Goal: Navigation & Orientation: Find specific page/section

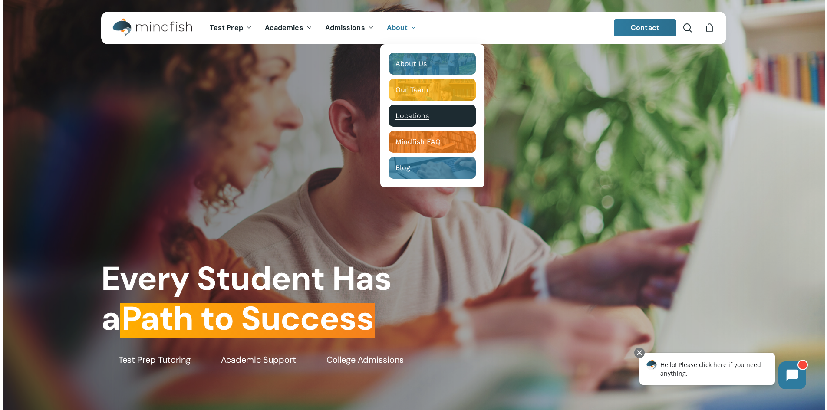
click at [406, 118] on span "Locations" at bounding box center [412, 116] width 33 height 8
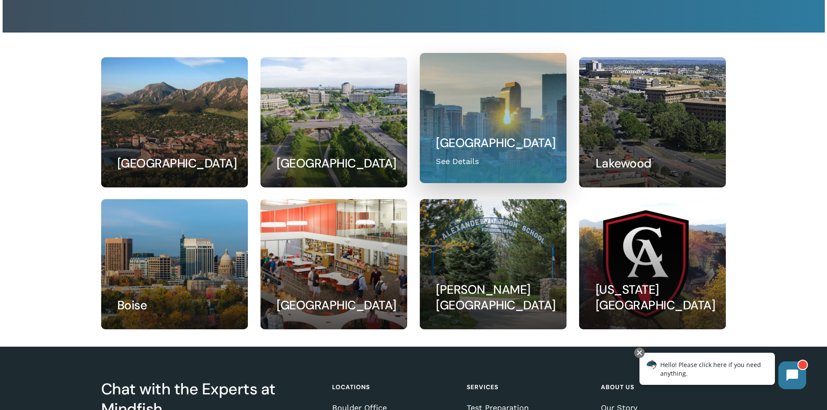
click at [498, 129] on link at bounding box center [493, 117] width 146 height 129
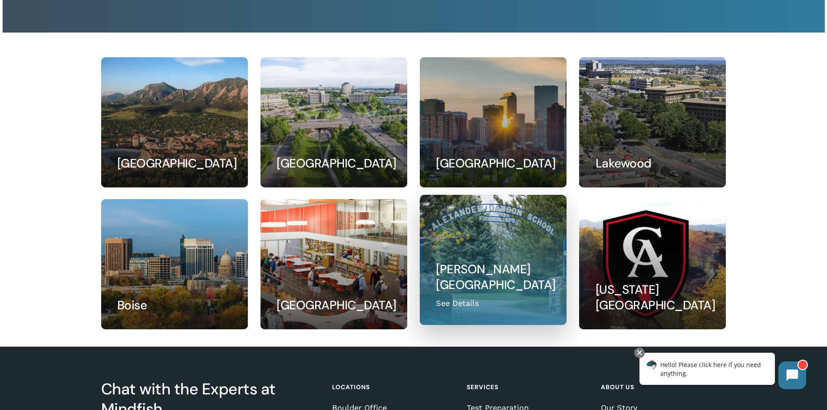
click at [513, 241] on link at bounding box center [493, 259] width 146 height 129
